Goal: Find contact information: Find contact information

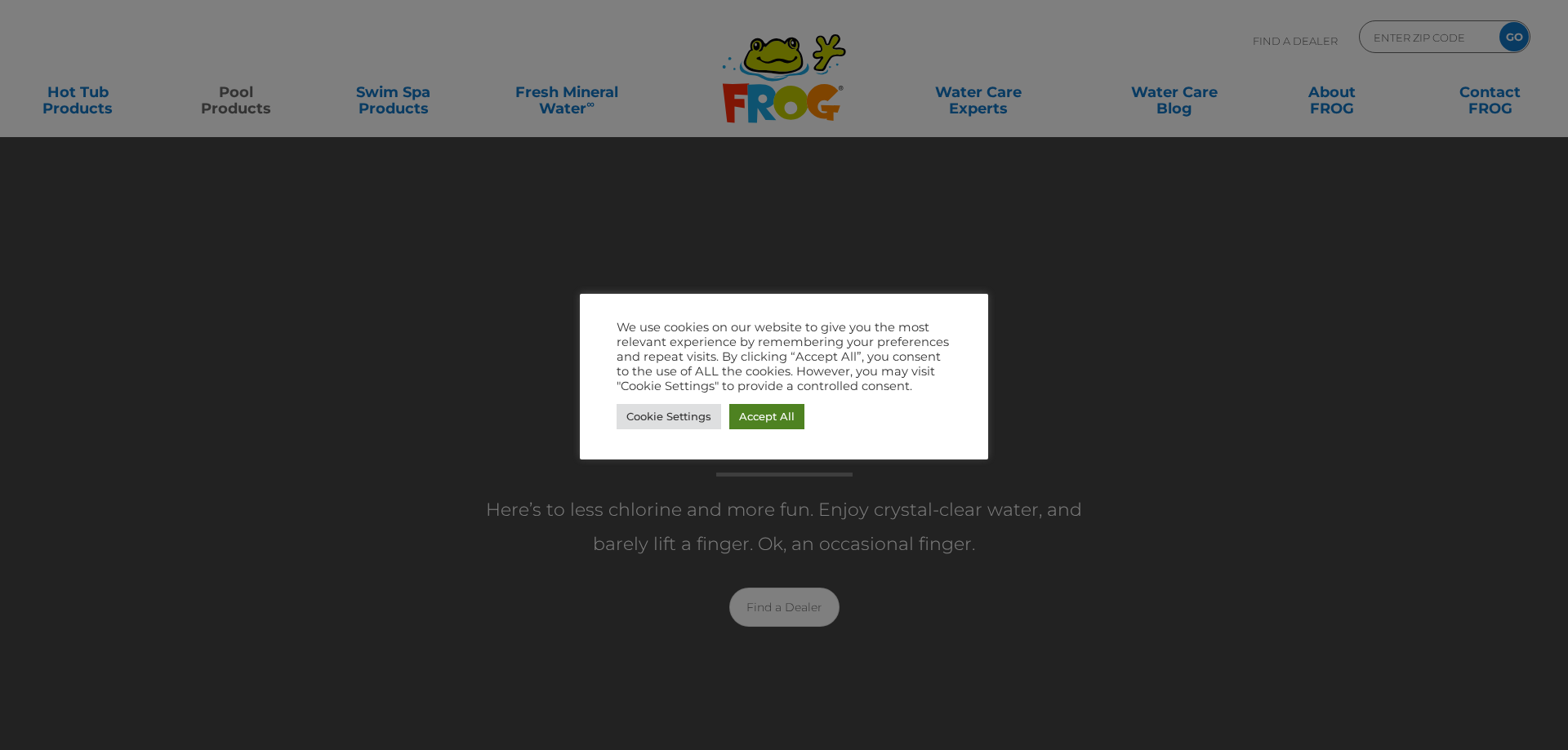
click at [775, 427] on link "Accept All" at bounding box center [766, 417] width 75 height 25
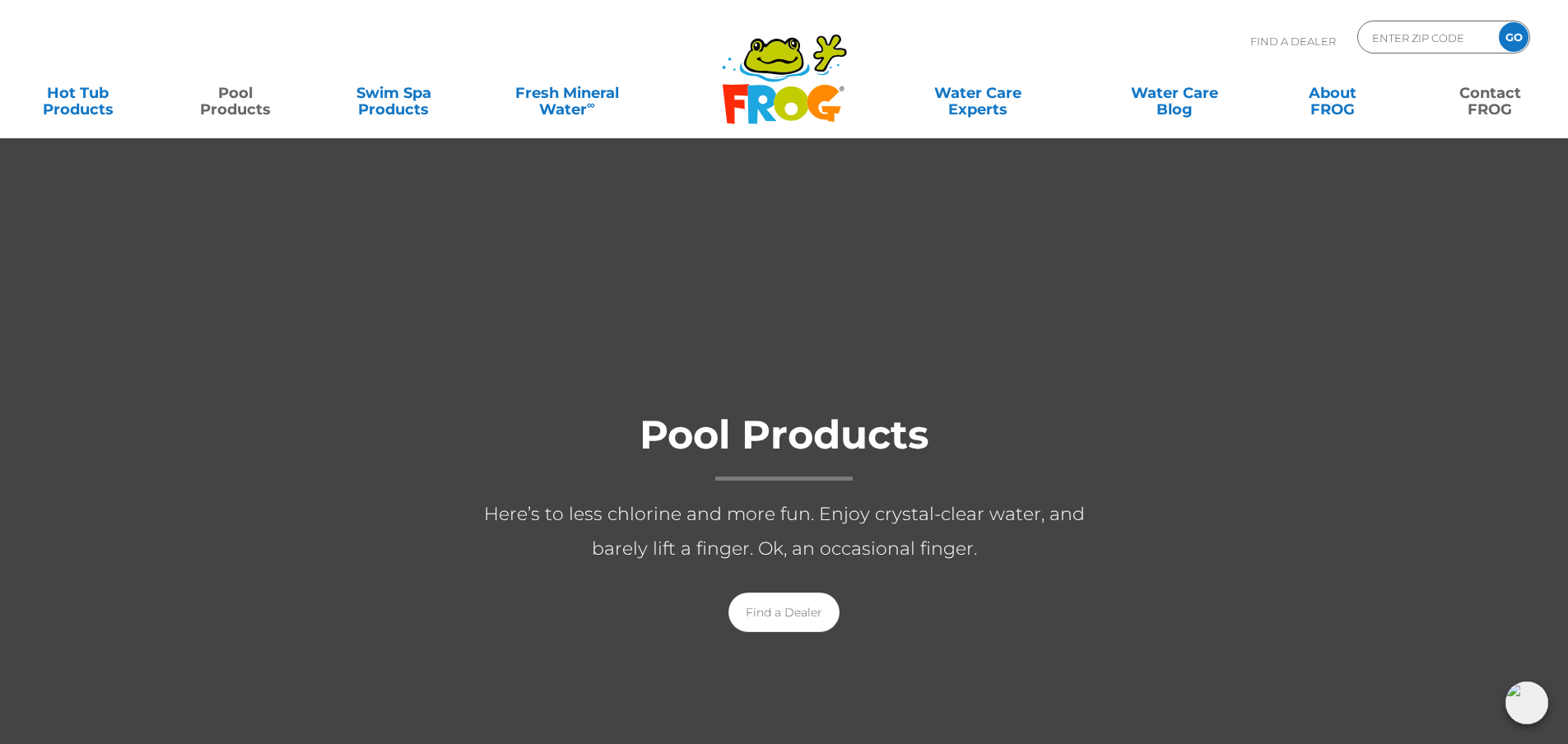
click at [1479, 93] on link "Contact FROG" at bounding box center [1490, 93] width 122 height 33
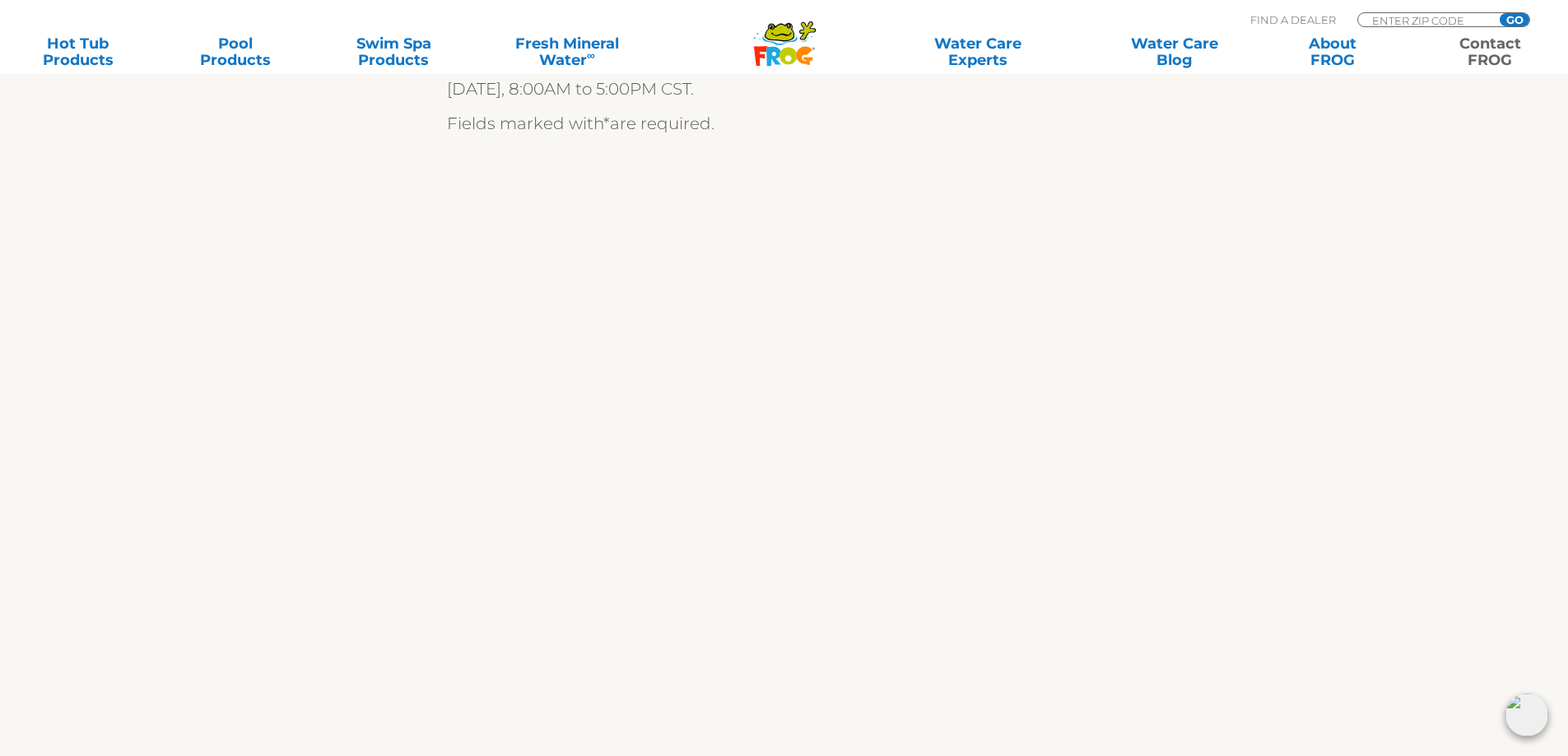
scroll to position [494, 0]
